Goal: Find specific page/section: Find specific page/section

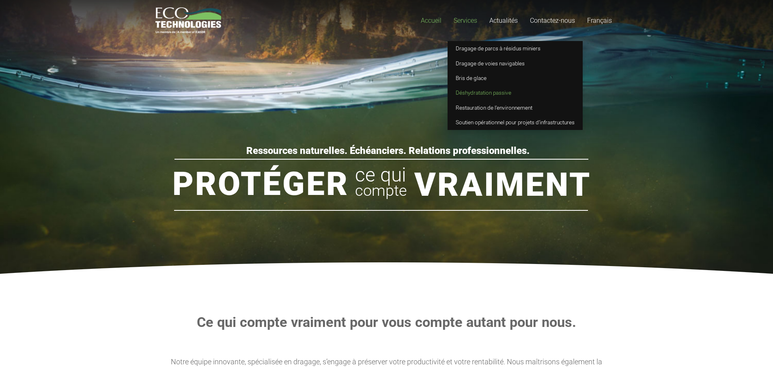
click at [466, 97] on link "Déshydratation passive" at bounding box center [515, 92] width 135 height 15
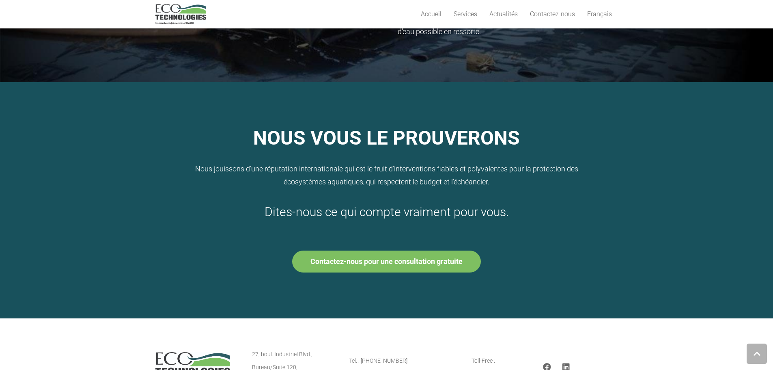
scroll to position [683, 0]
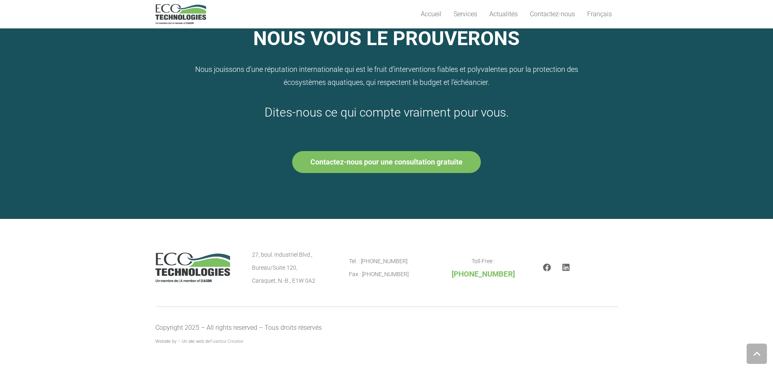
drag, startPoint x: 252, startPoint y: 282, endPoint x: 315, endPoint y: 283, distance: 62.9
click at [315, 283] on div "27, boul. Industriel Blvd., Bureau/Suite 120, Caraquet, N.-B., E1W 0A2 Tel. : 5…" at bounding box center [386, 267] width 463 height 39
click at [315, 283] on p "27, boul. Industriel Blvd., Bureau/Suite 120, Caraquet, N.-B., E1W 0A2" at bounding box center [289, 267] width 75 height 39
drag, startPoint x: 315, startPoint y: 283, endPoint x: 297, endPoint y: 283, distance: 17.5
click at [297, 283] on p "27, boul. Industriel Blvd., Bureau/Suite 120, Caraquet, N.-B., E1W 0A2" at bounding box center [289, 267] width 75 height 39
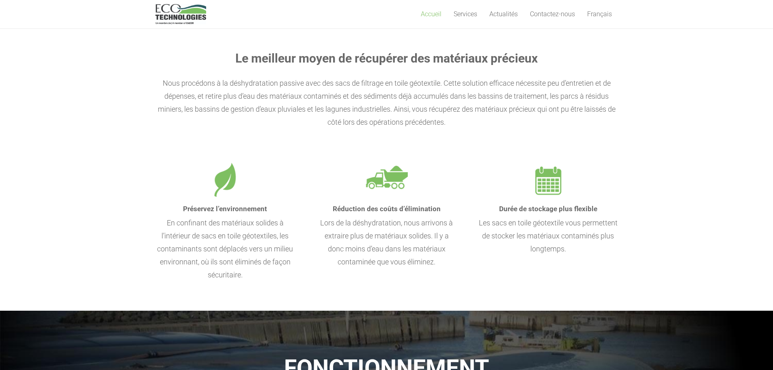
scroll to position [0, 0]
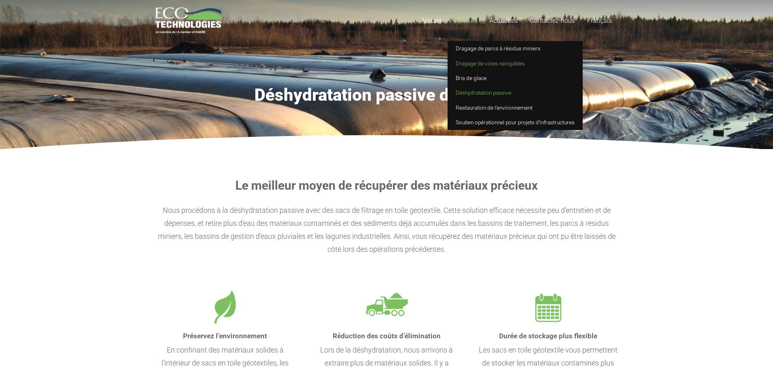
click at [500, 62] on span "Dragage de voies navigables" at bounding box center [490, 63] width 69 height 6
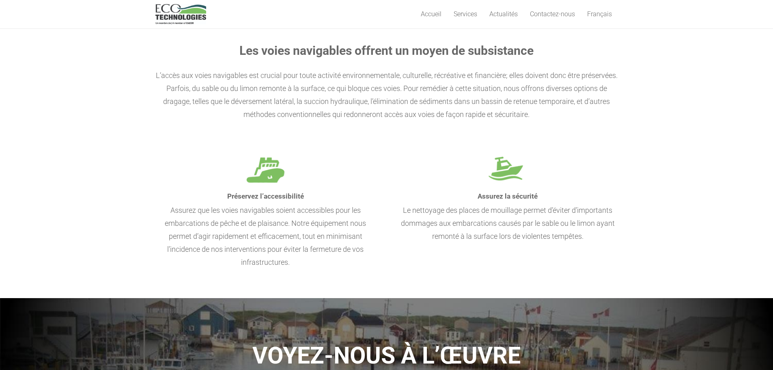
scroll to position [134, 0]
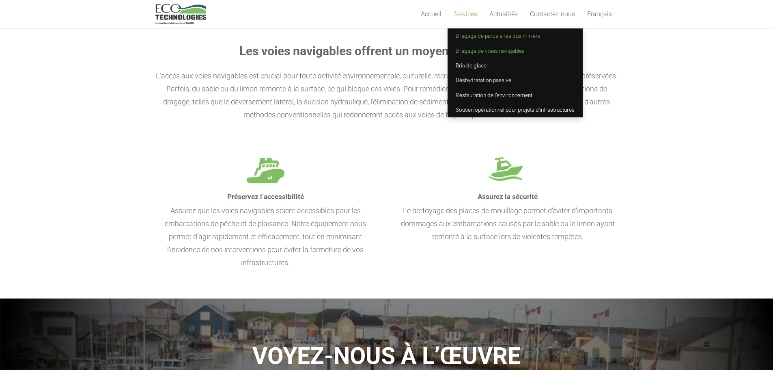
click at [464, 37] on span "Dragage de parcs à résidus miniers" at bounding box center [498, 35] width 85 height 6
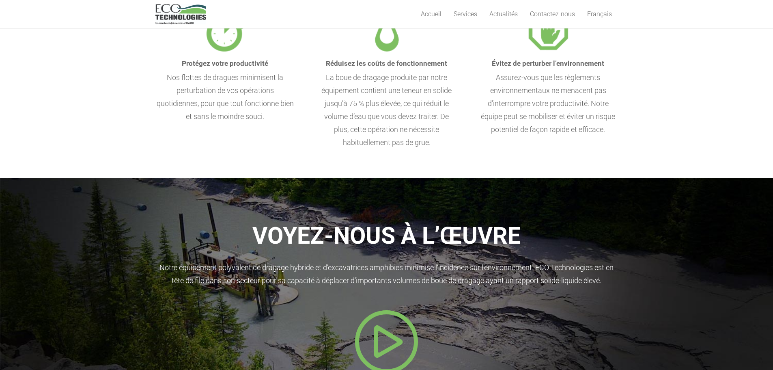
scroll to position [446, 0]
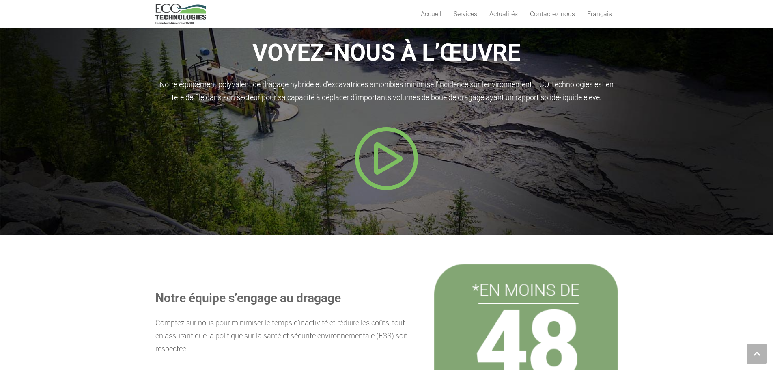
click at [395, 151] on icon "Popup" at bounding box center [386, 158] width 65 height 65
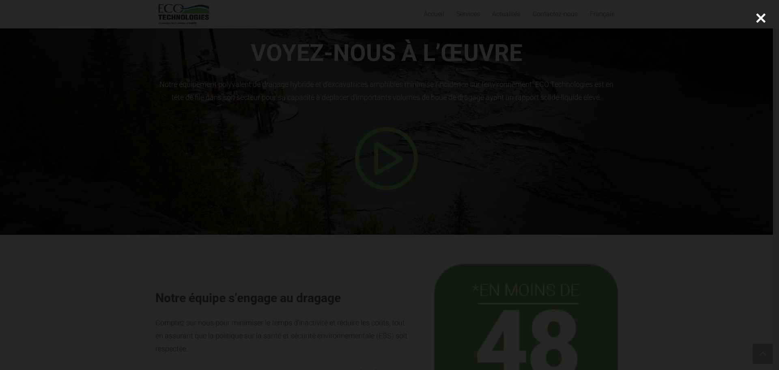
click at [618, 86] on div at bounding box center [389, 185] width 779 height 370
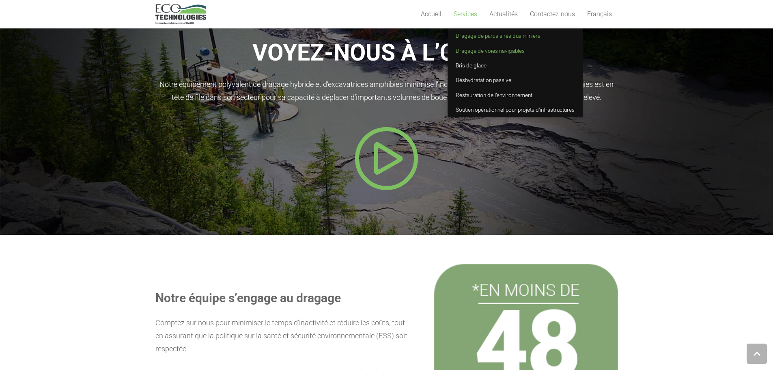
click at [465, 48] on span "Dragage de voies navigables" at bounding box center [490, 50] width 69 height 6
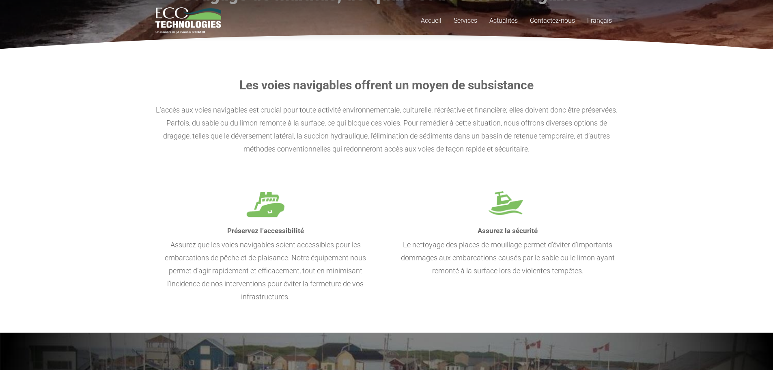
scroll to position [284, 0]
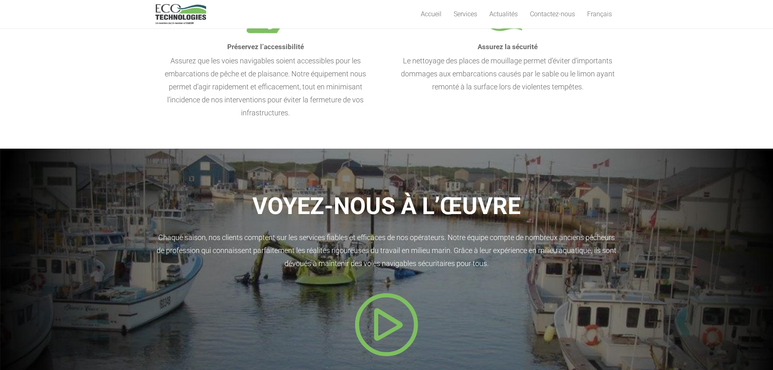
click at [390, 322] on icon "Popup" at bounding box center [386, 324] width 65 height 65
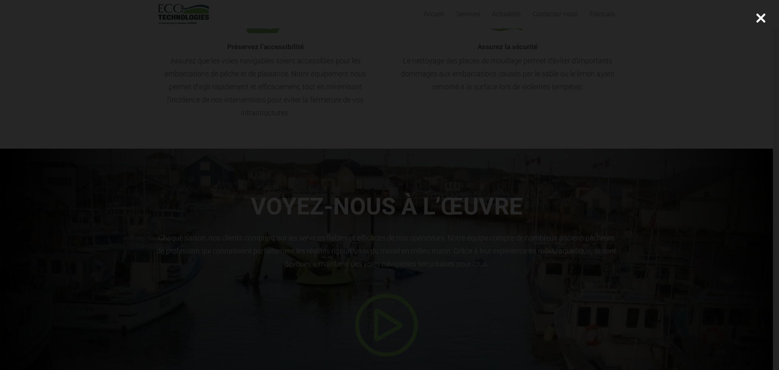
click at [593, 61] on div at bounding box center [389, 185] width 779 height 370
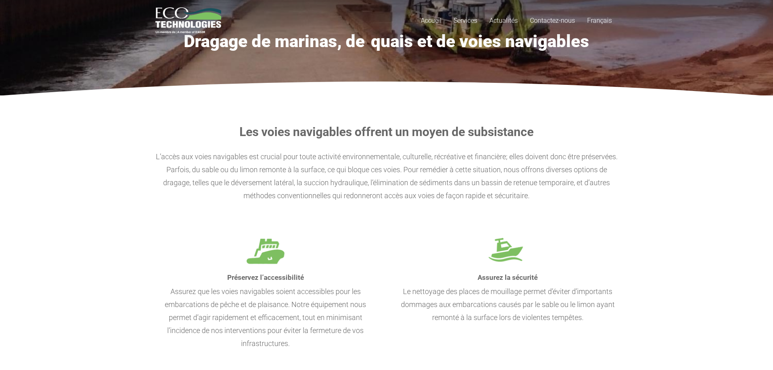
scroll to position [0, 0]
